Goal: Task Accomplishment & Management: Manage account settings

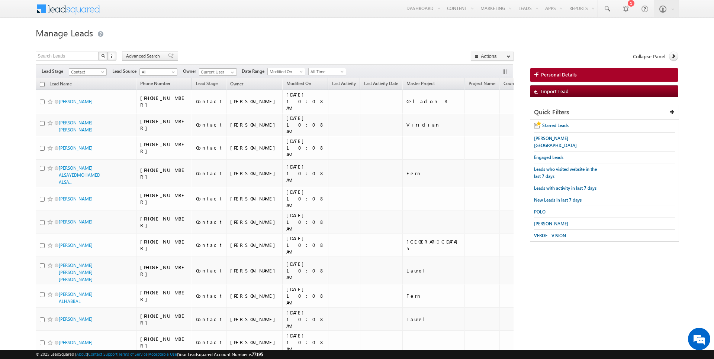
click at [139, 61] on div "Search Leads X ? 3200 results found Advanced Search Advanced Search Advanced se…" at bounding box center [275, 57] width 478 height 11
click at [140, 54] on span "Advanced Search" at bounding box center [144, 56] width 36 height 7
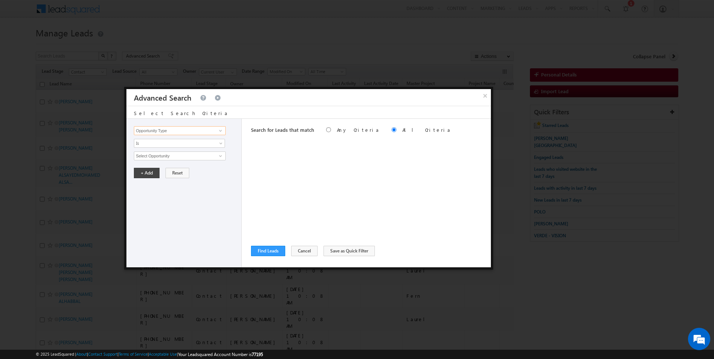
click at [198, 128] on input "Opportunity Type" at bounding box center [179, 130] width 91 height 9
click at [181, 136] on link "Lead Activity" at bounding box center [179, 139] width 91 height 9
type input "Lead Activity"
click at [160, 157] on input "Select Activity" at bounding box center [179, 156] width 91 height 9
click at [160, 142] on span "Is" at bounding box center [174, 143] width 81 height 7
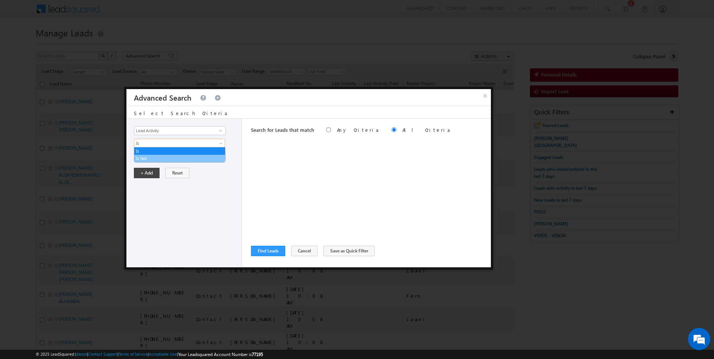
click at [154, 161] on link "Is Not" at bounding box center [179, 158] width 91 height 7
click at [158, 154] on input "Select Activity" at bounding box center [179, 156] width 91 height 9
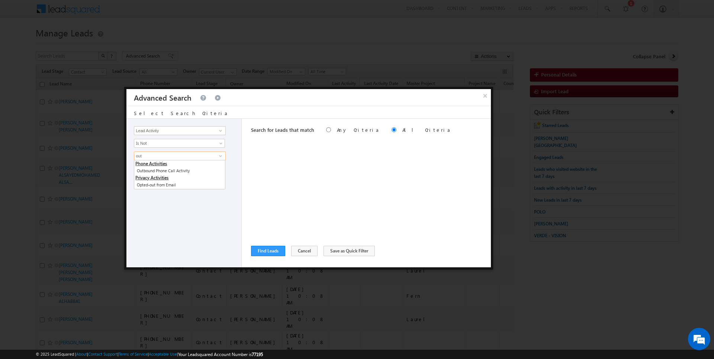
type input "Outbound Phone Call Activity"
click at [149, 185] on button "+ Add" at bounding box center [147, 186] width 26 height 10
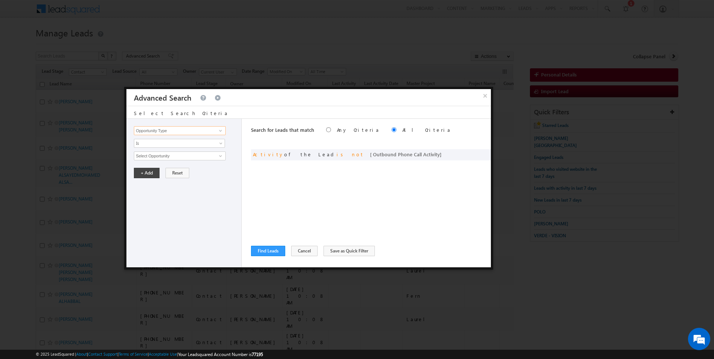
click at [172, 126] on input "Opportunity Type" at bounding box center [179, 130] width 91 height 9
type input "Modified On"
click at [155, 155] on span "All Time" at bounding box center [174, 156] width 81 height 7
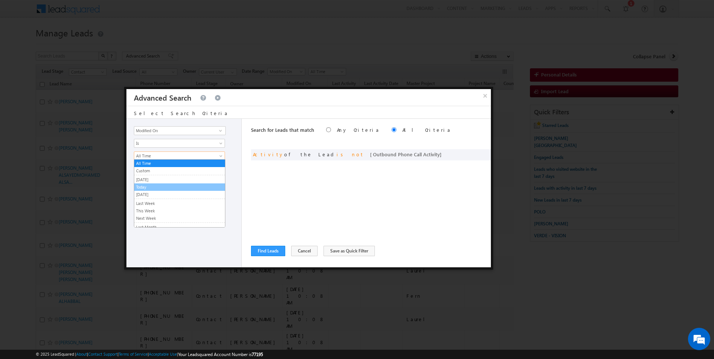
click at [149, 185] on link "Today" at bounding box center [179, 187] width 91 height 7
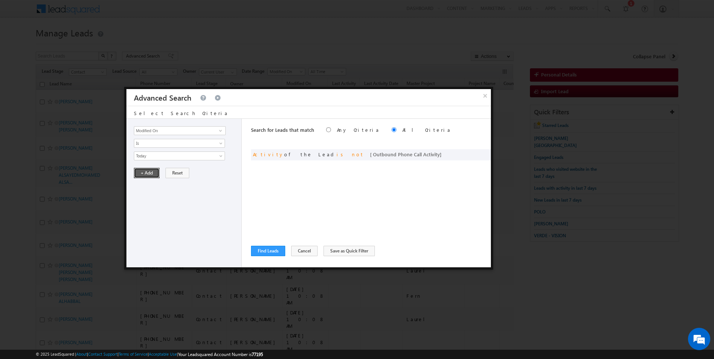
click at [149, 171] on button "+ Add" at bounding box center [147, 173] width 26 height 10
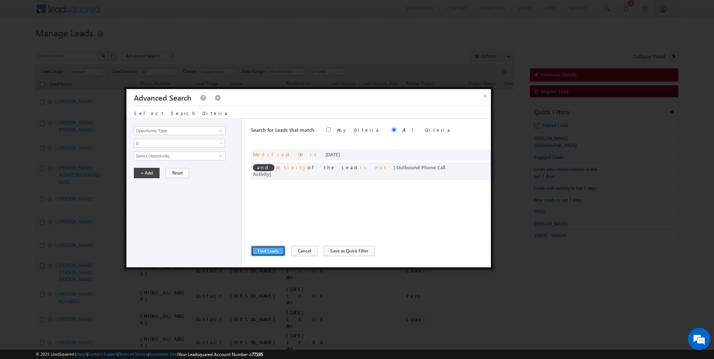
click at [273, 255] on button "Find Leads" at bounding box center [268, 251] width 34 height 10
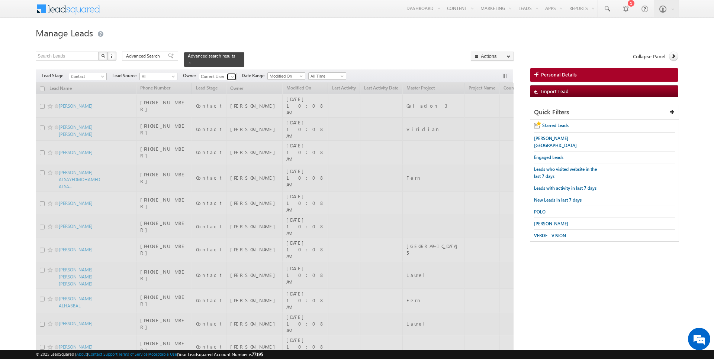
click at [229, 77] on span at bounding box center [232, 77] width 6 height 6
type input "[DATE][PERSON_NAME]"
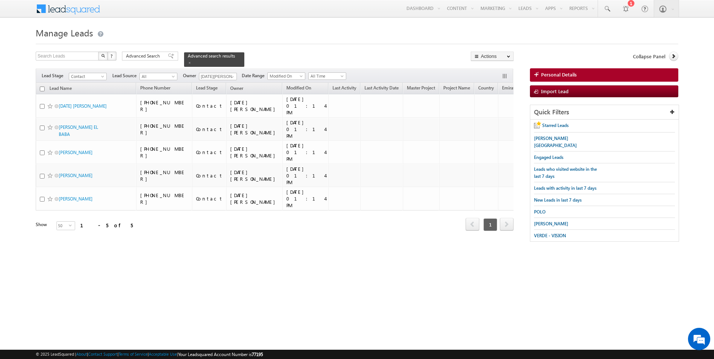
click at [41, 88] on input "checkbox" at bounding box center [42, 89] width 5 height 5
checkbox input "true"
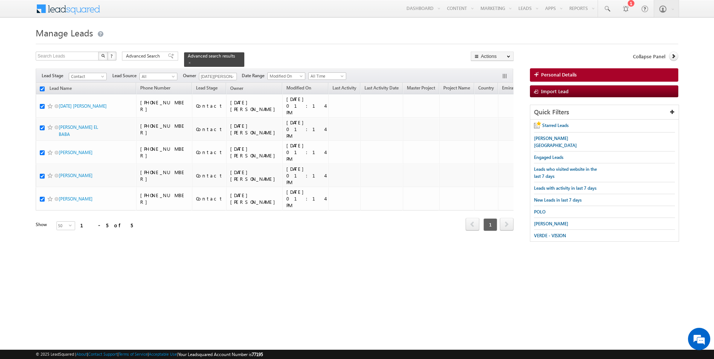
checkbox input "true"
click at [487, 119] on link "Change Owner" at bounding box center [492, 120] width 42 height 9
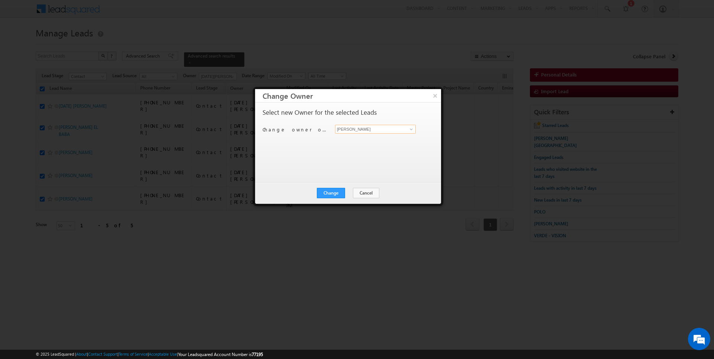
click at [360, 130] on input "[PERSON_NAME]" at bounding box center [375, 129] width 81 height 9
type input "[DATE][PERSON_NAME]"
click at [328, 195] on button "Change" at bounding box center [331, 193] width 28 height 10
click at [357, 191] on button "Close" at bounding box center [349, 193] width 24 height 10
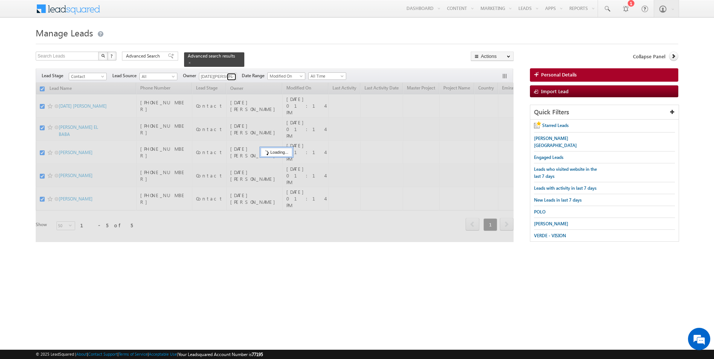
click at [231, 75] on span at bounding box center [232, 77] width 6 height 6
checkbox input "false"
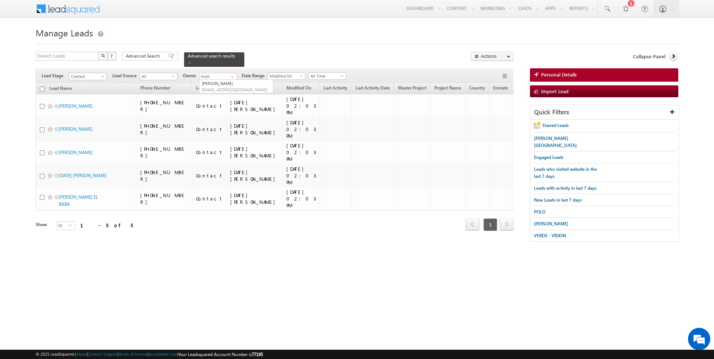
type input "[PERSON_NAME]"
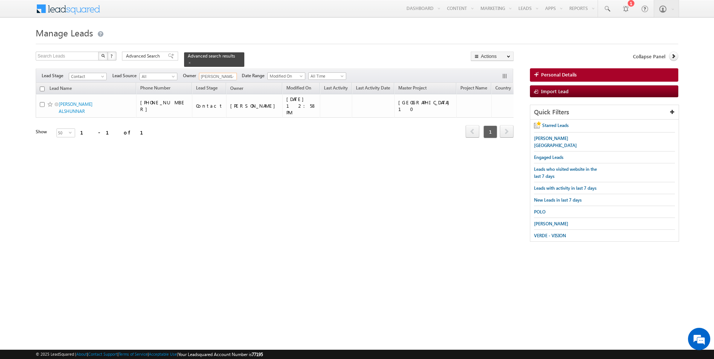
click at [43, 89] on input "checkbox" at bounding box center [42, 89] width 5 height 5
checkbox input "true"
type input "[PERSON_NAME]"
click at [487, 118] on link "Change Owner" at bounding box center [492, 120] width 42 height 9
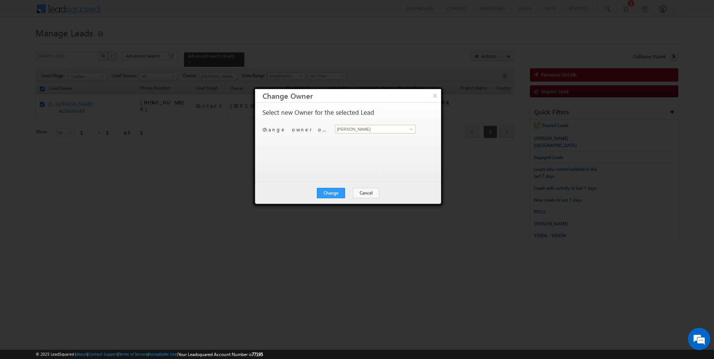
click at [356, 131] on input "[PERSON_NAME]" at bounding box center [375, 129] width 81 height 9
type input "[PERSON_NAME]"
click at [336, 195] on button "Change" at bounding box center [331, 193] width 28 height 10
click at [349, 195] on button "Close" at bounding box center [349, 193] width 24 height 10
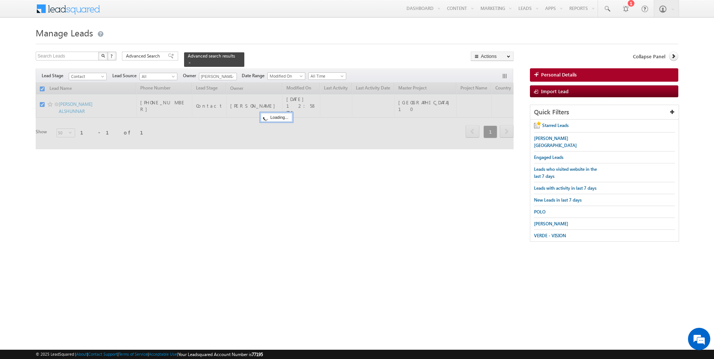
checkbox input "false"
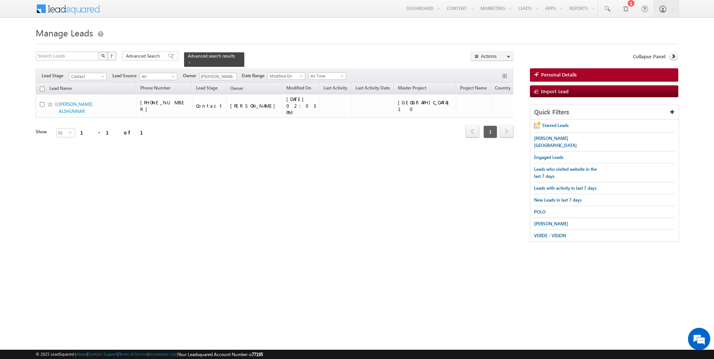
click at [228, 81] on div "Filters Lead Stage Contact Contact Lead Source All All Owner Current User Any C…" at bounding box center [274, 76] width 477 height 14
click at [229, 77] on span at bounding box center [232, 77] width 6 height 6
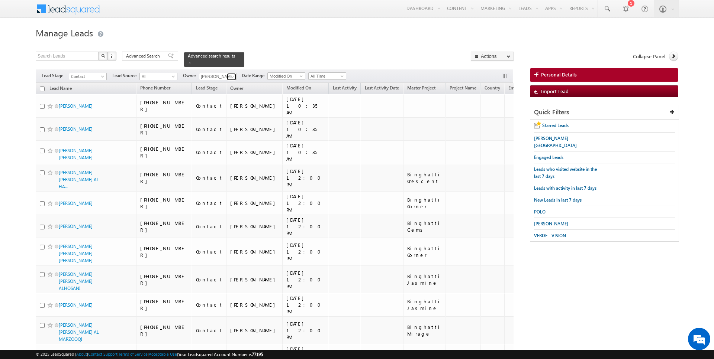
click at [230, 77] on span at bounding box center [232, 77] width 6 height 6
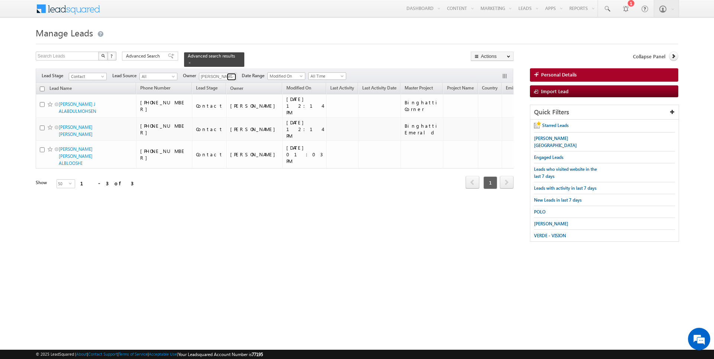
click at [231, 77] on span at bounding box center [232, 77] width 6 height 6
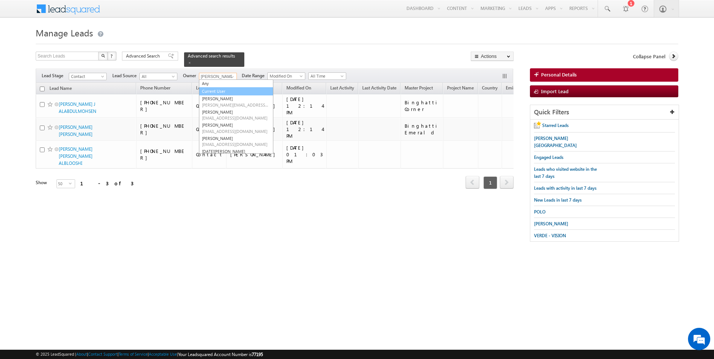
click at [220, 91] on link "Current User" at bounding box center [236, 91] width 74 height 9
type input "Current User"
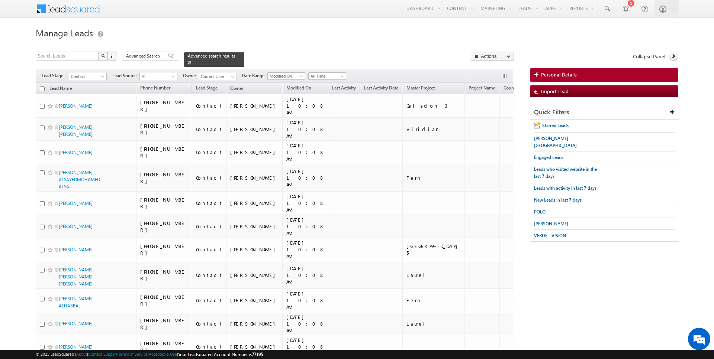
click at [184, 66] on div "Advanced search results" at bounding box center [214, 59] width 60 height 14
click at [188, 65] on link at bounding box center [190, 62] width 4 height 6
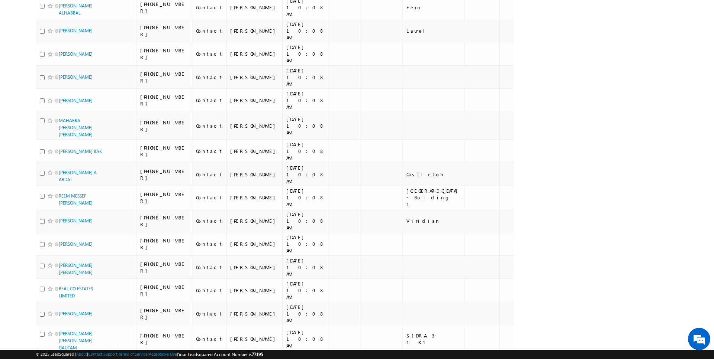
scroll to position [725, 0]
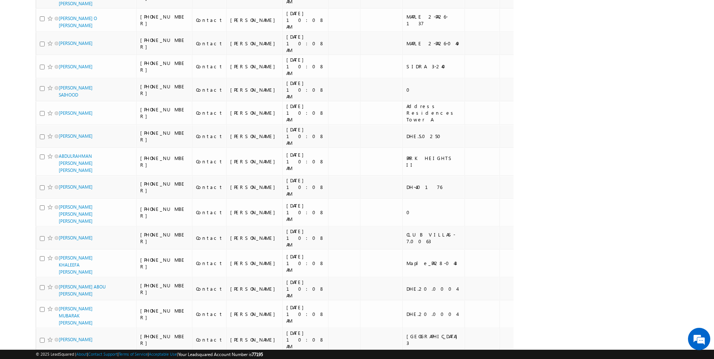
scroll to position [0, 0]
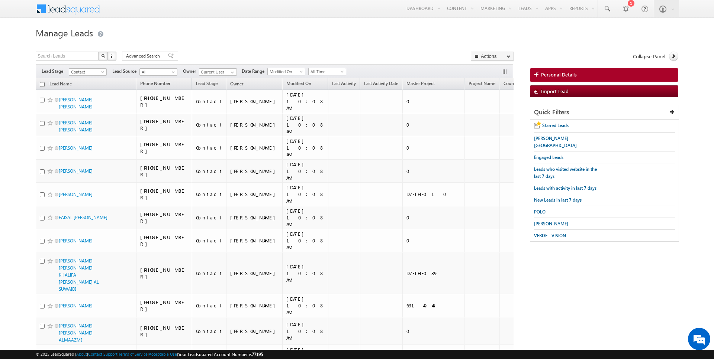
click at [41, 84] on input "checkbox" at bounding box center [42, 84] width 5 height 5
checkbox input "true"
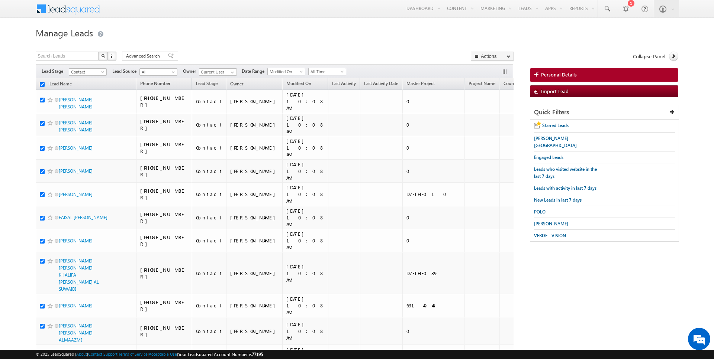
checkbox input "true"
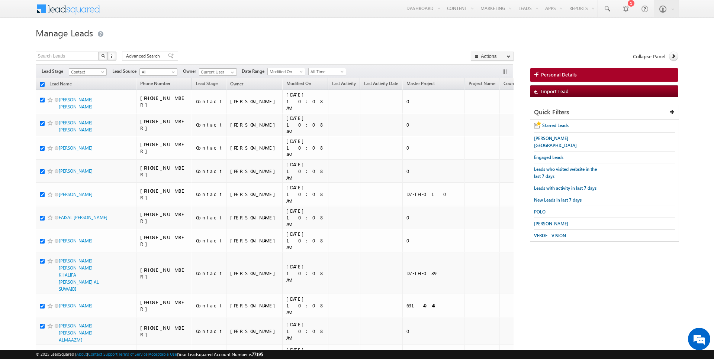
checkbox input "true"
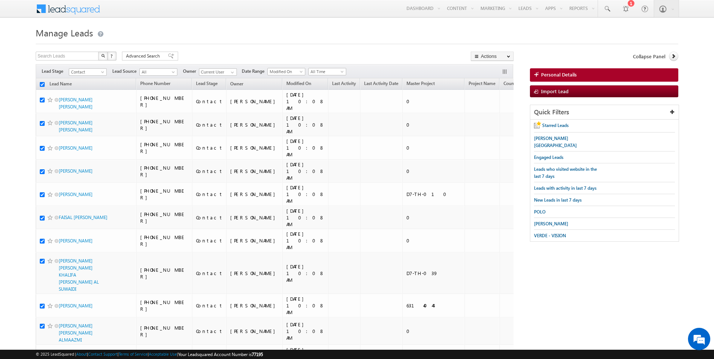
checkbox input "true"
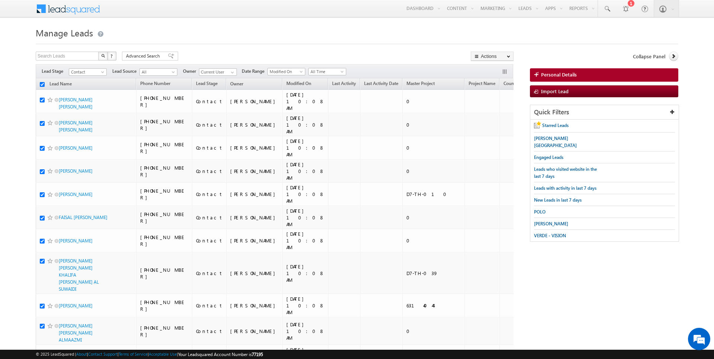
checkbox input "true"
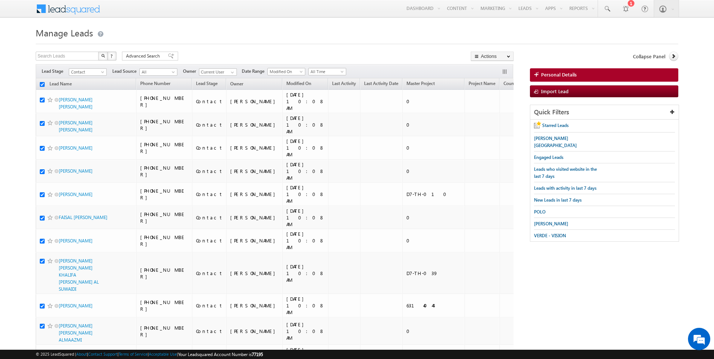
checkbox input "true"
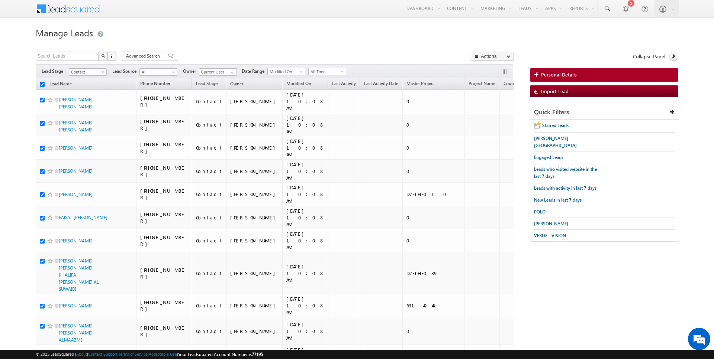
checkbox input "true"
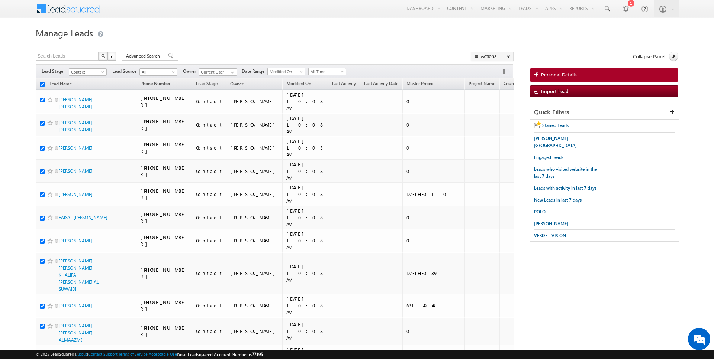
checkbox input "true"
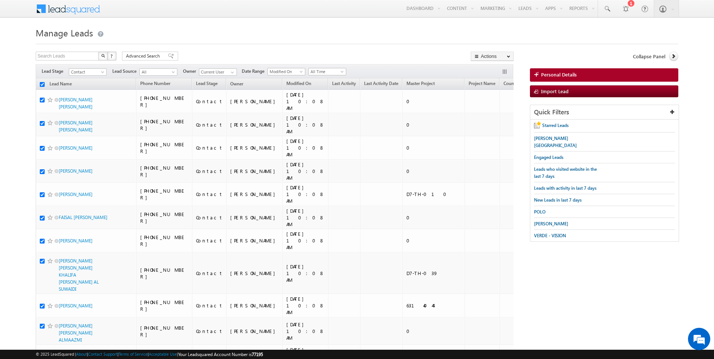
checkbox input "true"
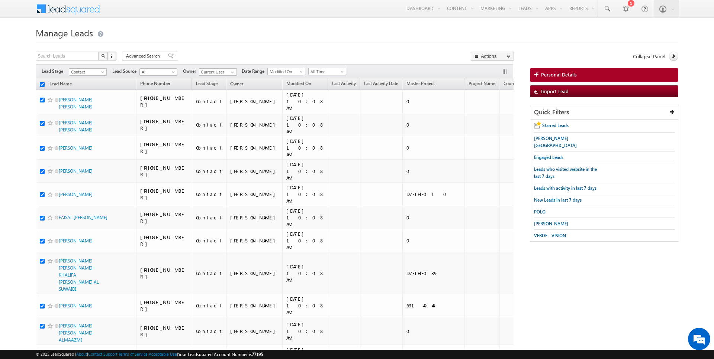
checkbox input "true"
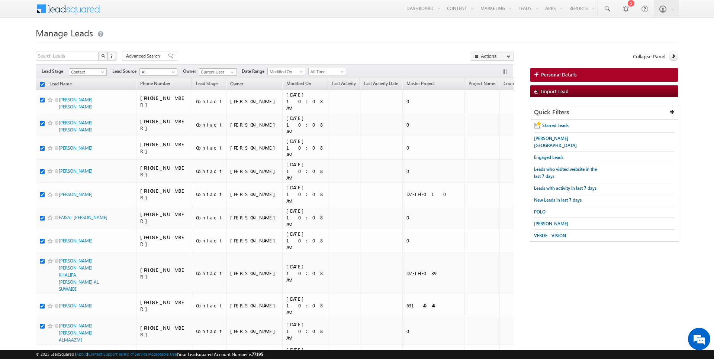
checkbox input "true"
click at [492, 118] on link "Change Owner" at bounding box center [492, 120] width 42 height 9
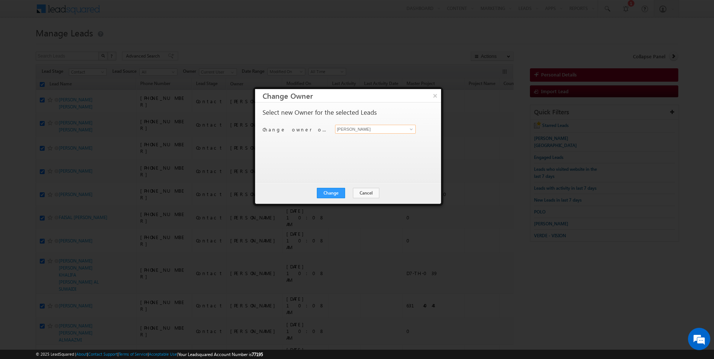
click at [360, 128] on input "[PERSON_NAME]" at bounding box center [375, 129] width 81 height 9
type input "[PERSON_NAME]"
click at [329, 199] on div "Change Cancel Close" at bounding box center [348, 194] width 186 height 22
click at [332, 198] on div "Change Cancel Close" at bounding box center [348, 194] width 186 height 22
click at [338, 191] on button "Change" at bounding box center [331, 193] width 28 height 10
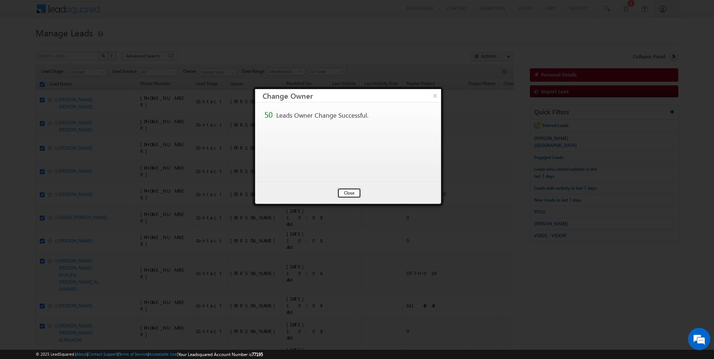
click at [353, 195] on button "Close" at bounding box center [349, 193] width 24 height 10
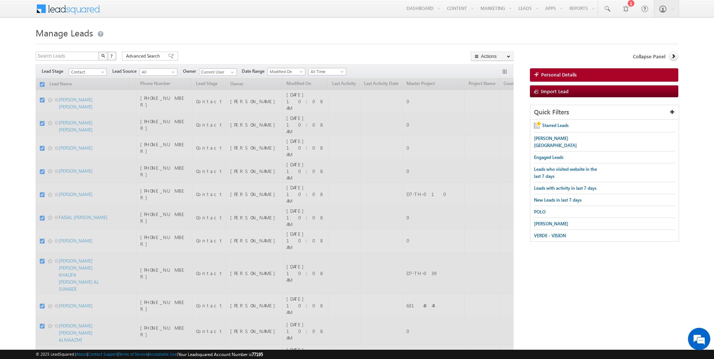
checkbox input "false"
